Goal: Information Seeking & Learning: Learn about a topic

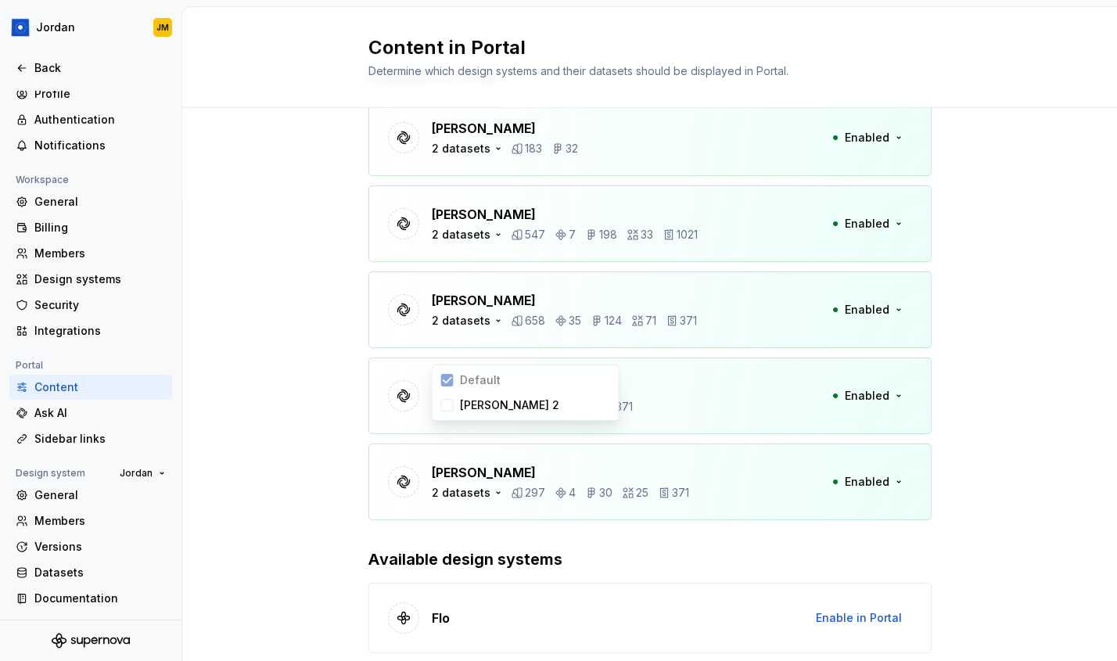
scroll to position [123, 0]
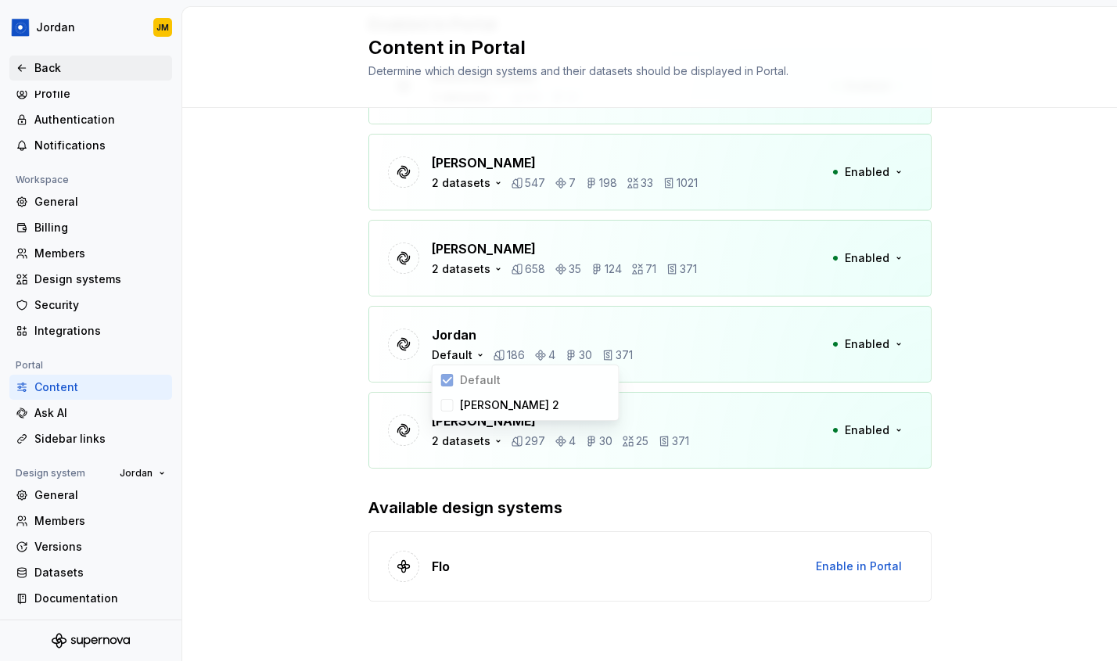
click at [64, 68] on div "Back" at bounding box center [99, 68] width 131 height 16
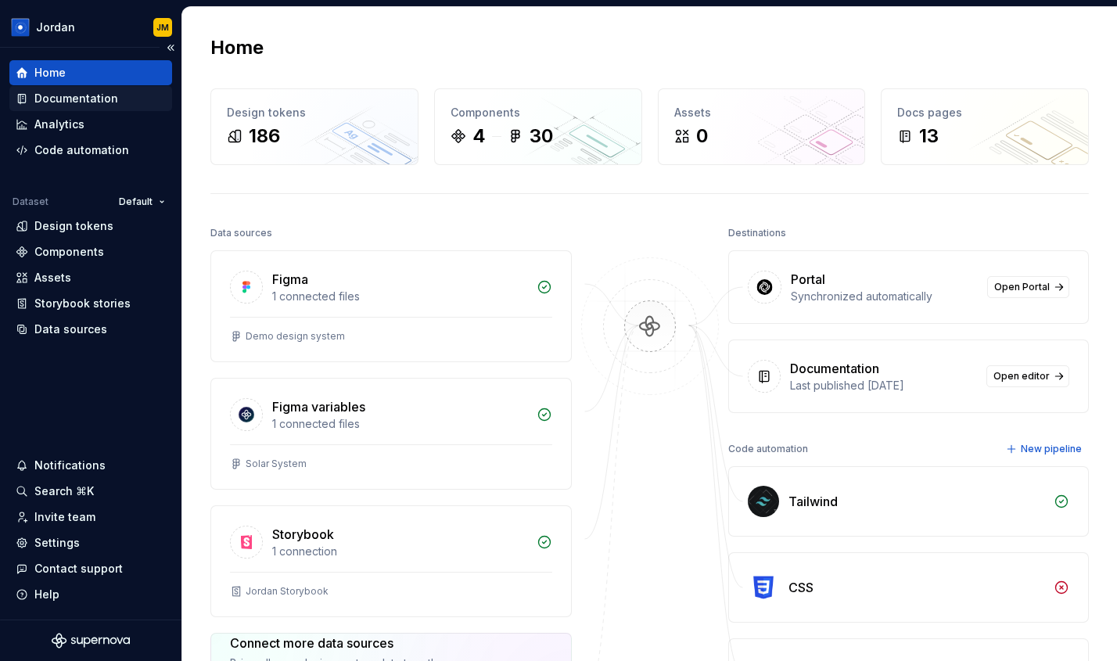
click at [114, 102] on div "Documentation" at bounding box center [91, 99] width 150 height 16
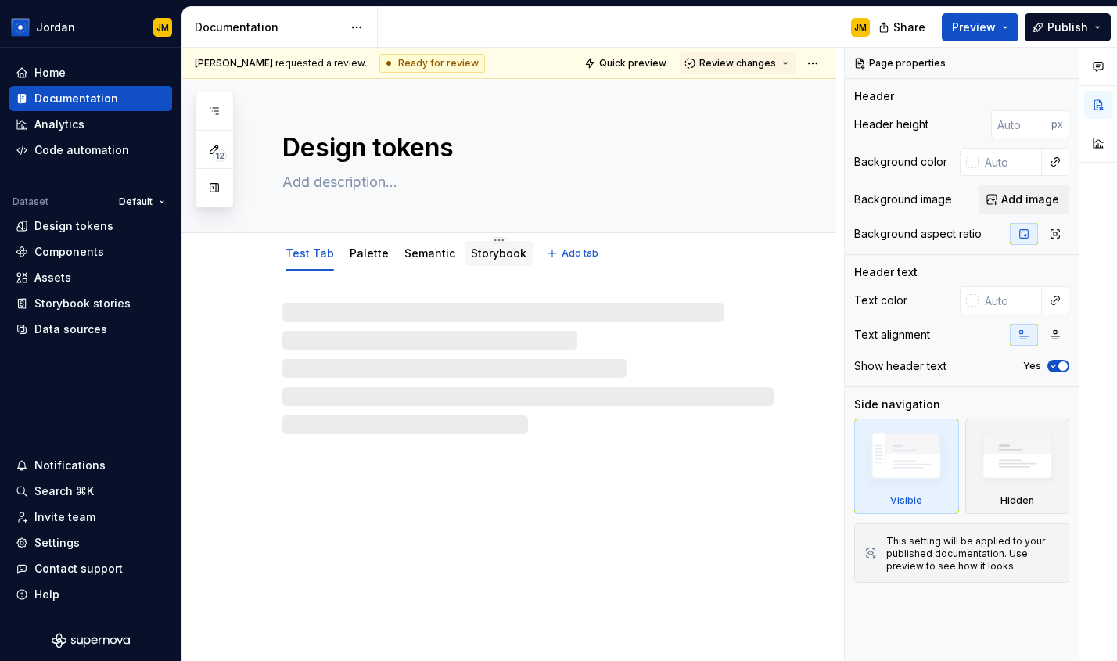
click at [471, 257] on link "Storybook" at bounding box center [499, 253] width 56 height 13
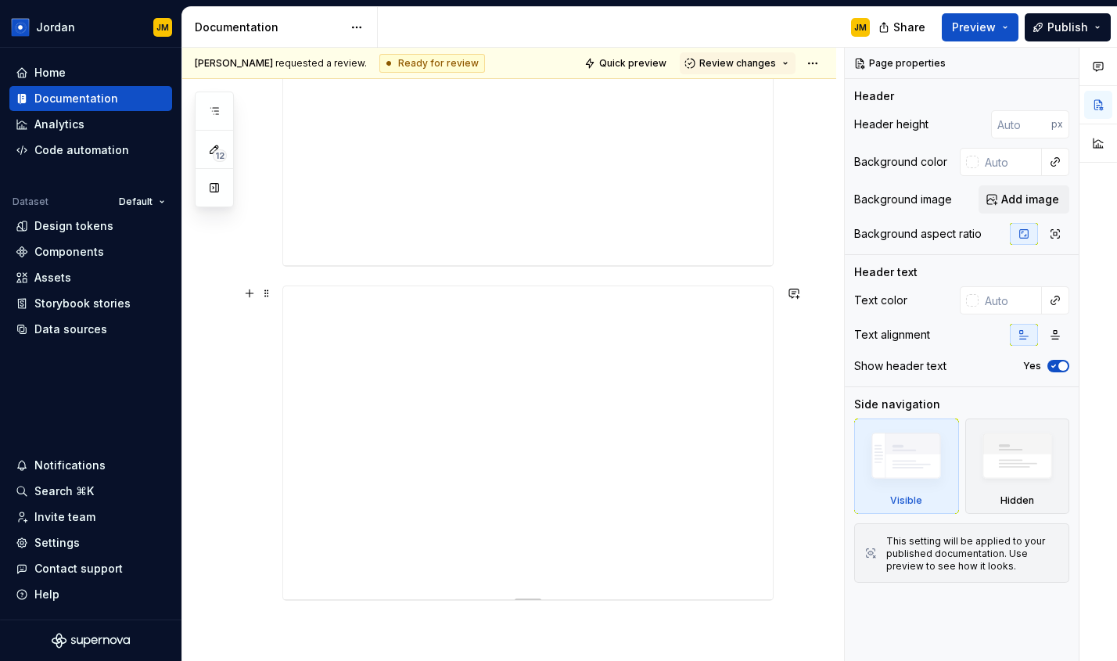
scroll to position [513, 0]
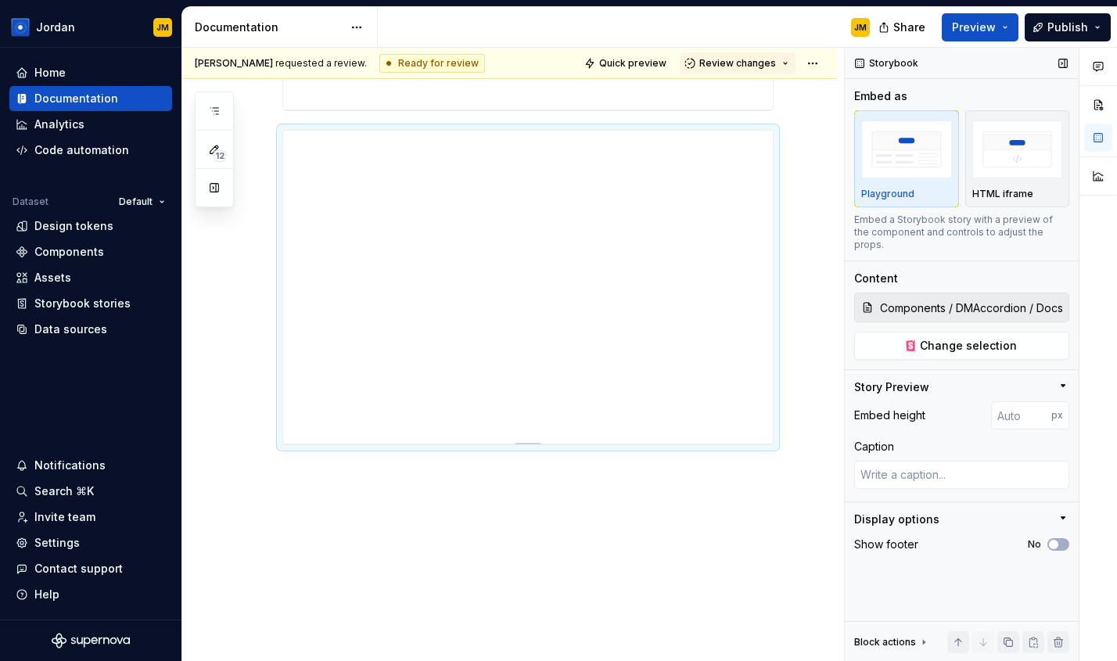
click at [1060, 512] on icon "button" at bounding box center [1063, 518] width 13 height 13
click at [1063, 516] on icon "button" at bounding box center [1064, 518] width 2 height 4
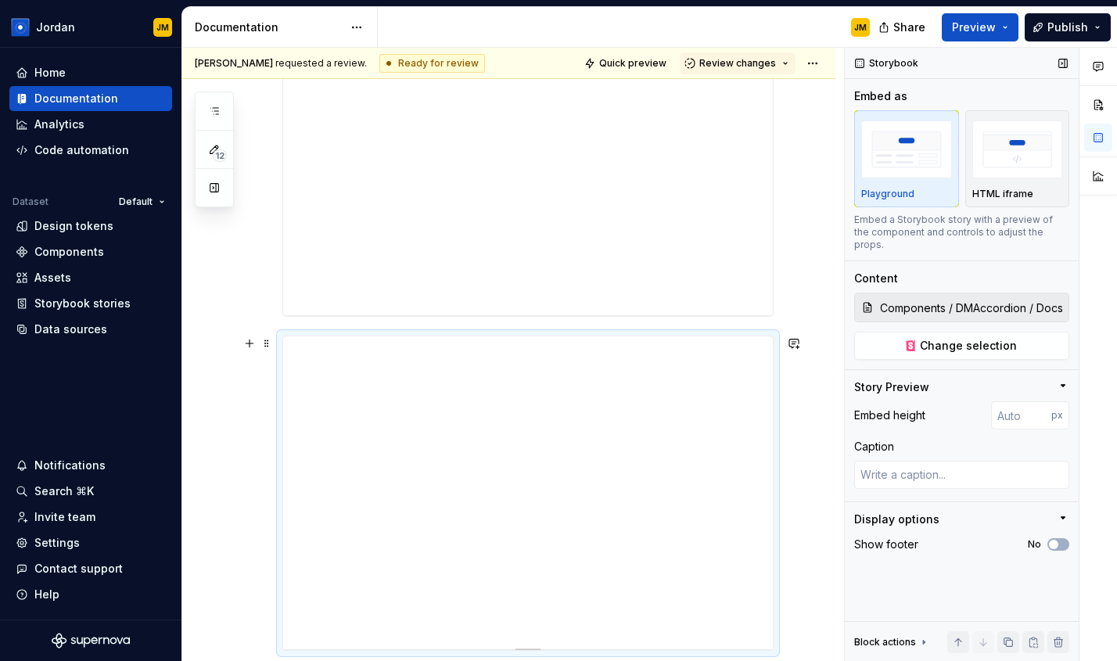
scroll to position [184, 0]
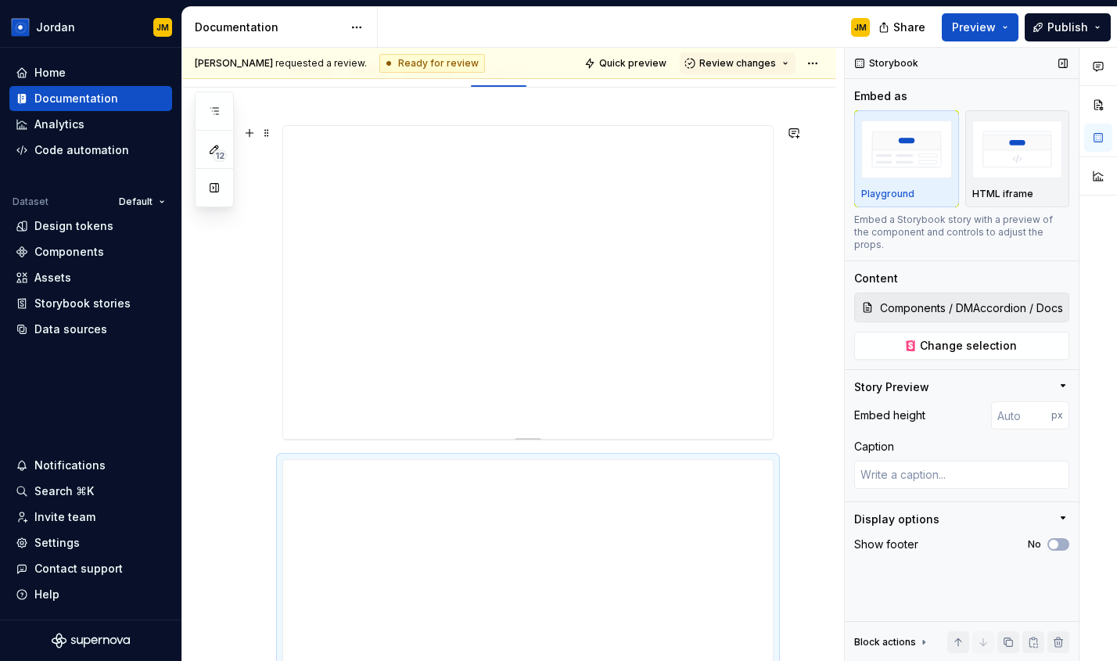
type textarea "*"
type input "Components / DMCommandMenu / Docs"
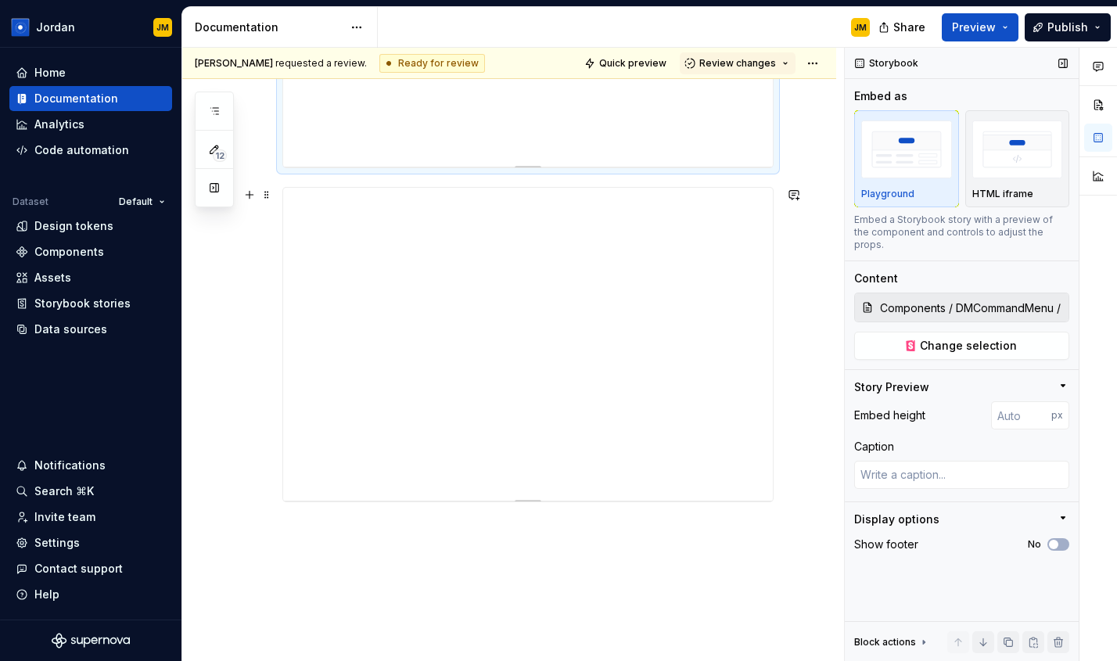
scroll to position [433, 0]
type textarea "*"
type input "Components / DMAccordion / Docs"
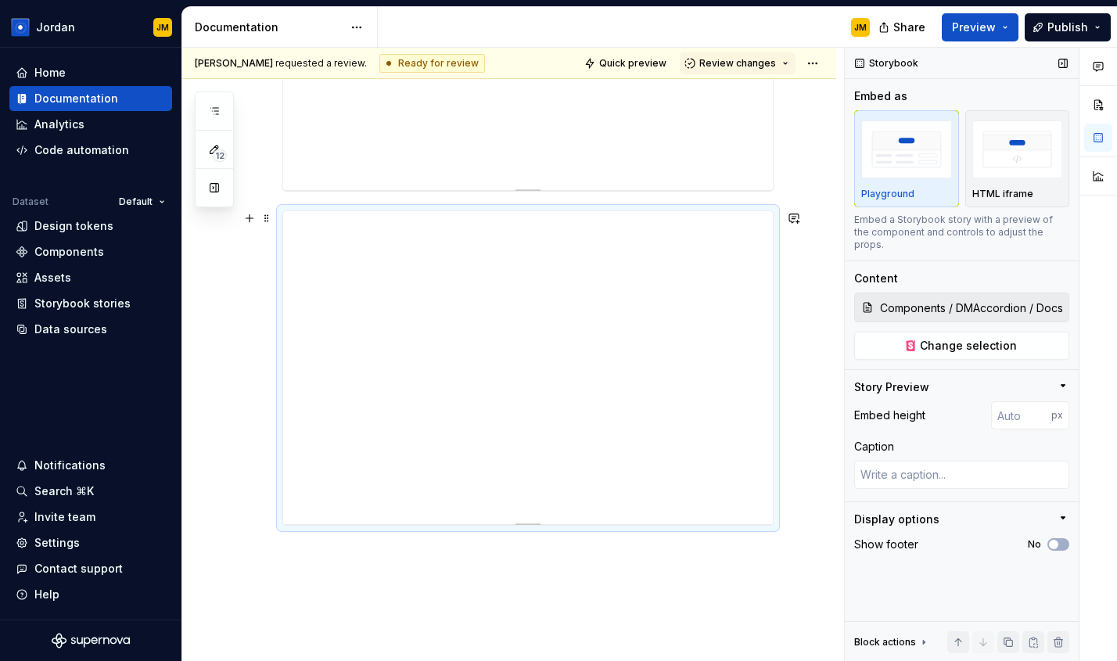
click at [810, 367] on div at bounding box center [509, 291] width 654 height 905
click at [802, 487] on div at bounding box center [509, 291] width 654 height 905
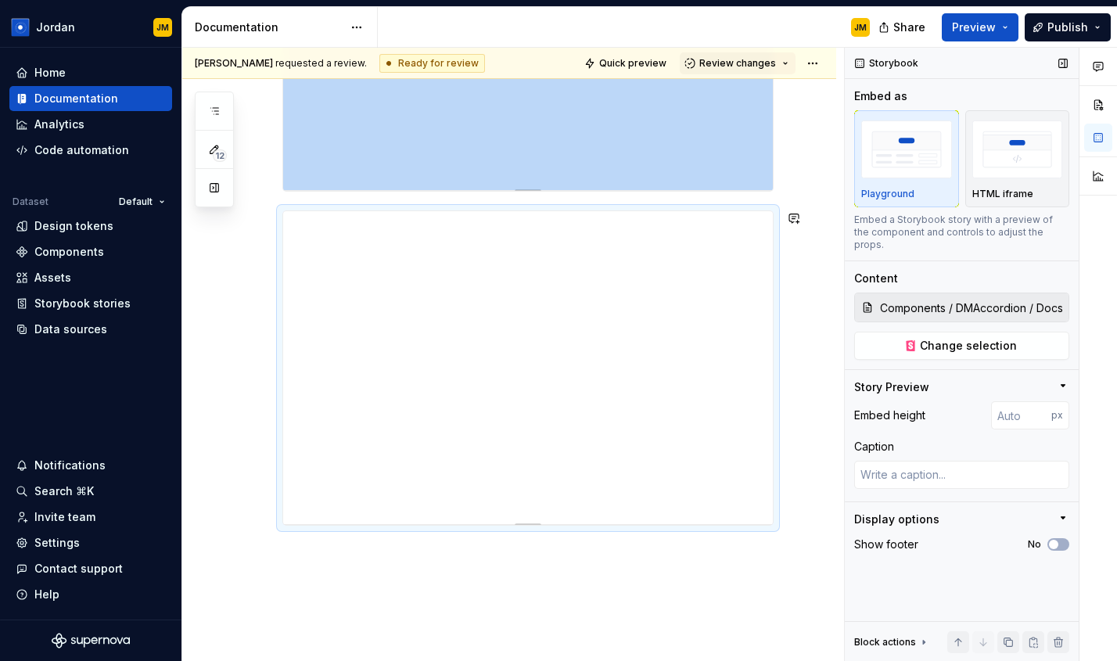
click at [710, 555] on div at bounding box center [509, 291] width 654 height 905
type textarea "*"
type input "Components / DMCommandMenu / Docs"
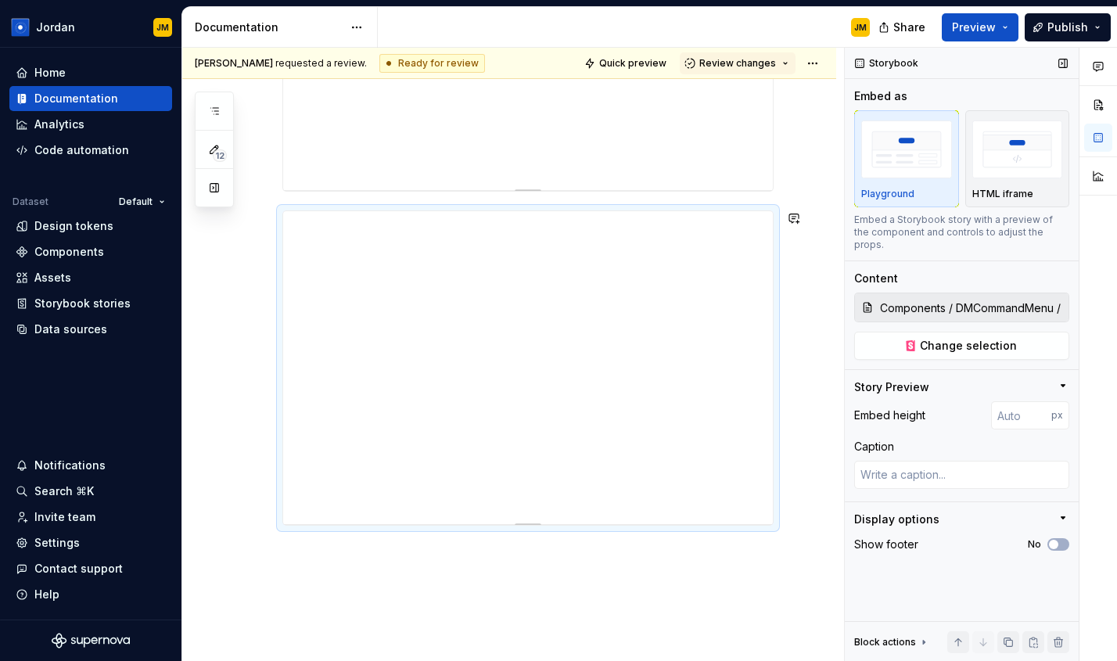
scroll to position [179, 0]
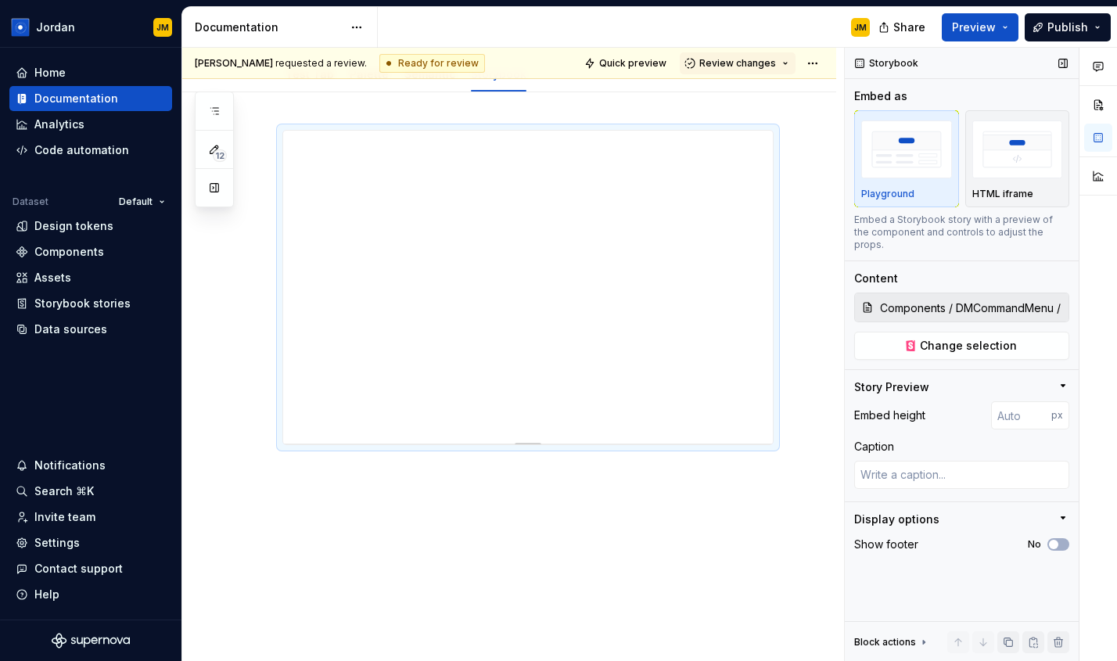
click at [923, 644] on icon at bounding box center [924, 642] width 13 height 13
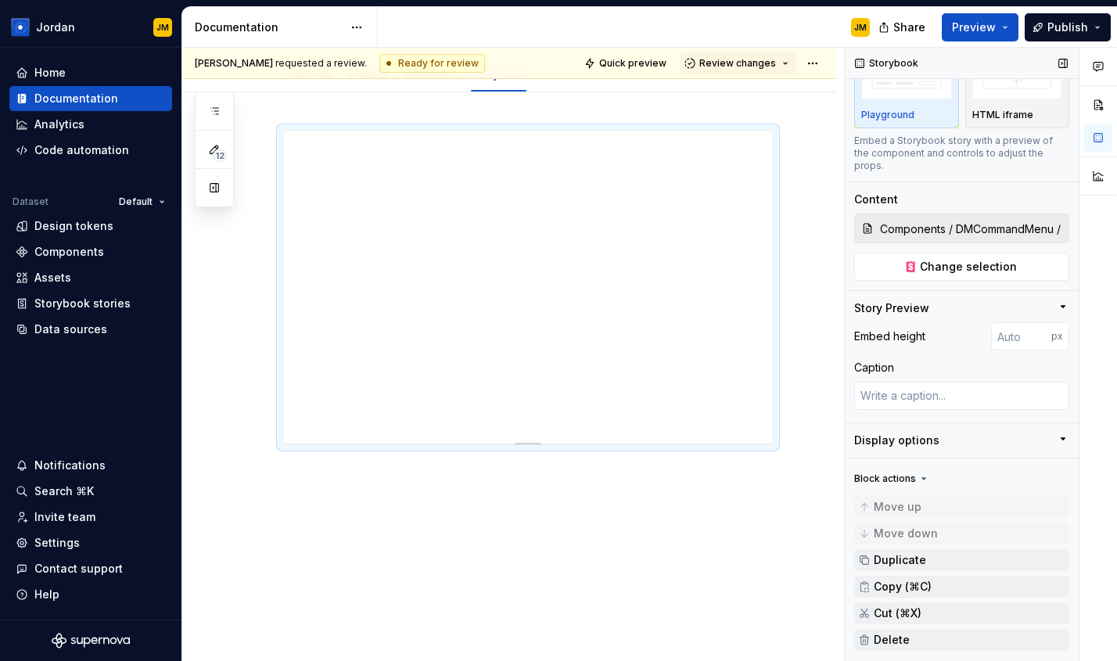
scroll to position [95, 0]
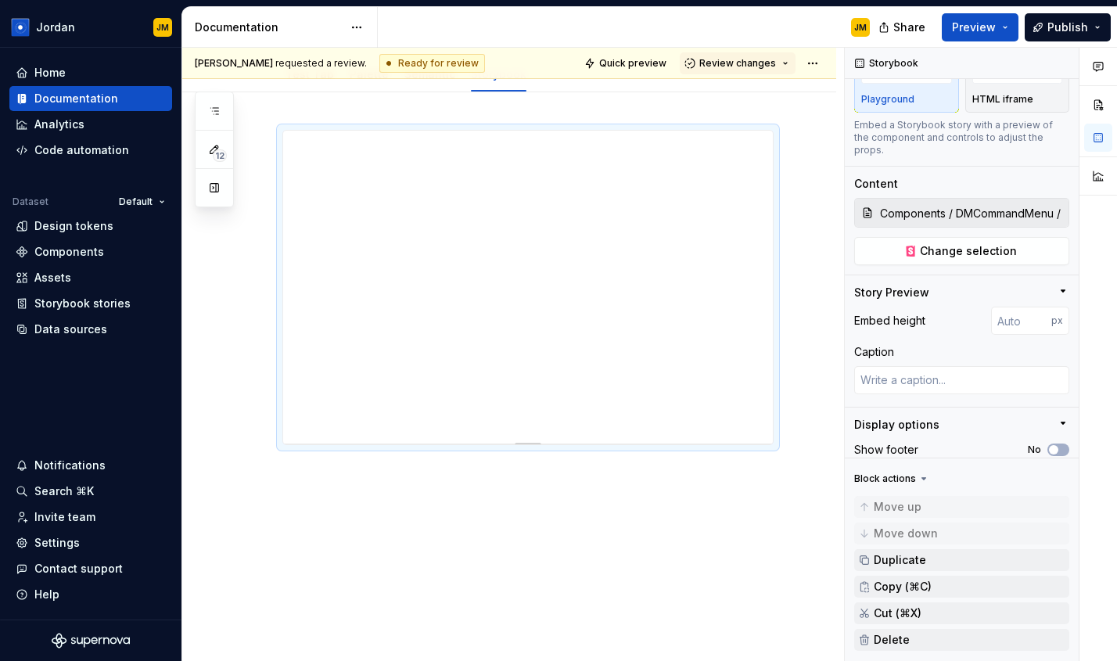
click at [923, 480] on icon at bounding box center [924, 479] width 13 height 13
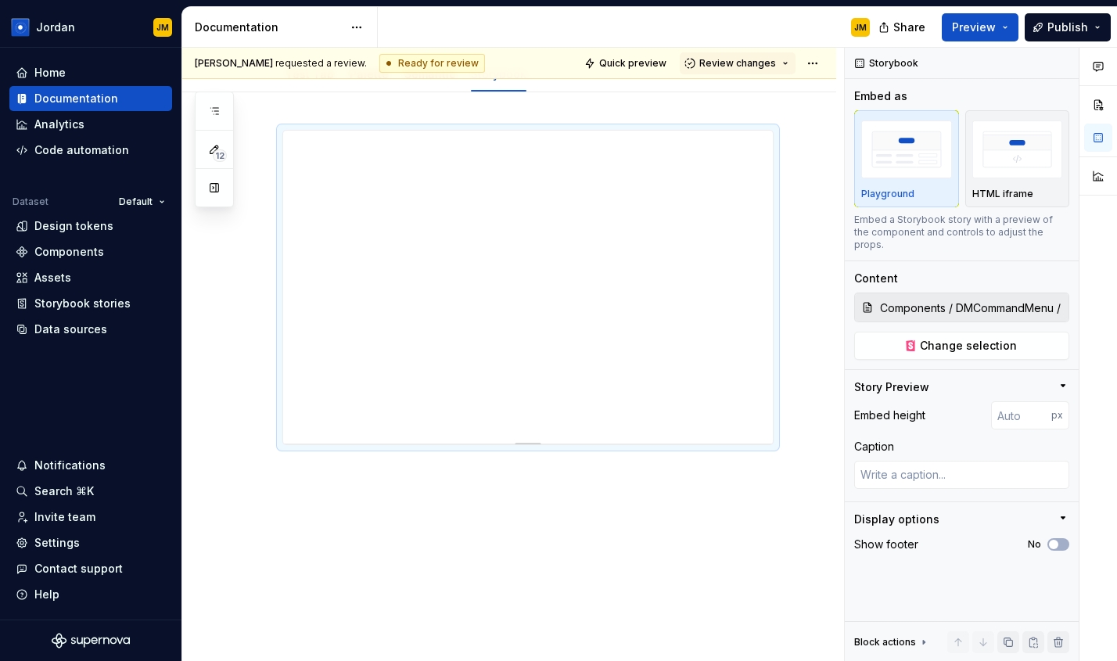
scroll to position [0, 0]
type textarea "*"
